Goal: Transaction & Acquisition: Subscribe to service/newsletter

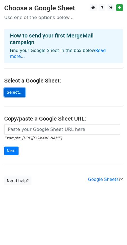
click at [16, 88] on link "Select..." at bounding box center [14, 92] width 21 height 9
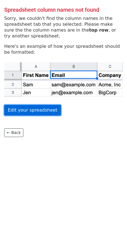
click at [30, 114] on link "Edit your spreadsheet" at bounding box center [32, 110] width 57 height 11
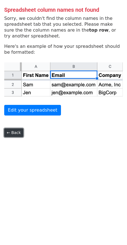
click at [13, 133] on link "← Back" at bounding box center [13, 133] width 19 height 9
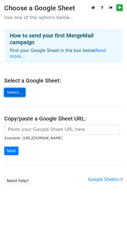
click at [6, 88] on link "Select..." at bounding box center [14, 92] width 21 height 9
drag, startPoint x: 56, startPoint y: 139, endPoint x: 13, endPoint y: 103, distance: 55.3
click at [56, 139] on form "Example: https://docs.google.com/spreadsheets/d/abc/edit Next" at bounding box center [63, 139] width 118 height 31
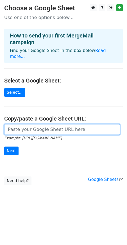
click at [27, 124] on input "url" at bounding box center [61, 129] width 115 height 11
paste input "https://docs.google.com/spreadsheets/d/1nZ2EGWursBbpxJBRZ3Ytp7n7wUx-42qWevLKshE…"
type input "https://docs.google.com/spreadsheets/d/1nZ2EGWursBbpxJBRZ3Ytp7n7wUx-42qWevLKshE…"
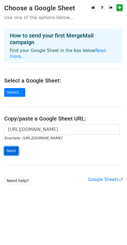
click at [17, 147] on input "Next" at bounding box center [11, 151] width 14 height 9
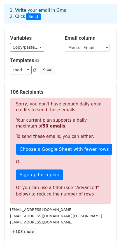
scroll to position [37, 0]
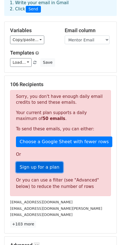
click at [40, 162] on link "Sign up for a plan" at bounding box center [39, 167] width 47 height 11
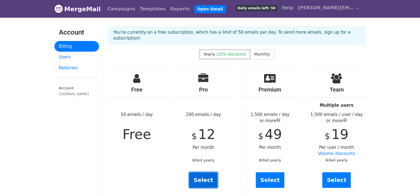
click at [203, 172] on link "Select" at bounding box center [203, 180] width 29 height 16
